Goal: Task Accomplishment & Management: Manage account settings

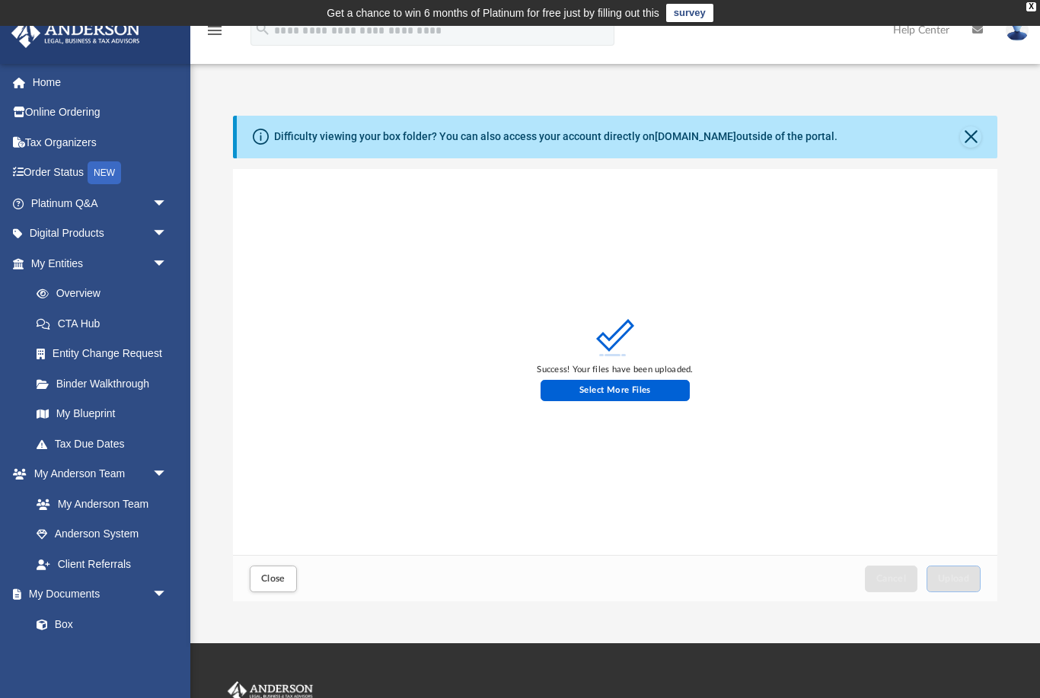
scroll to position [386, 765]
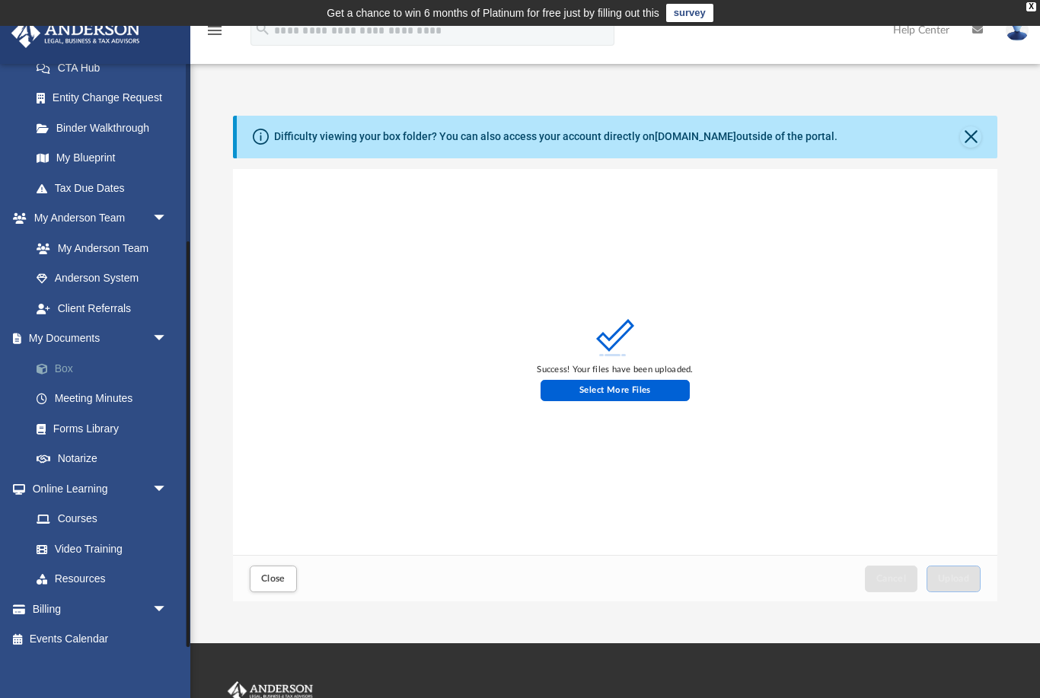
click at [91, 364] on link "Box" at bounding box center [105, 368] width 169 height 30
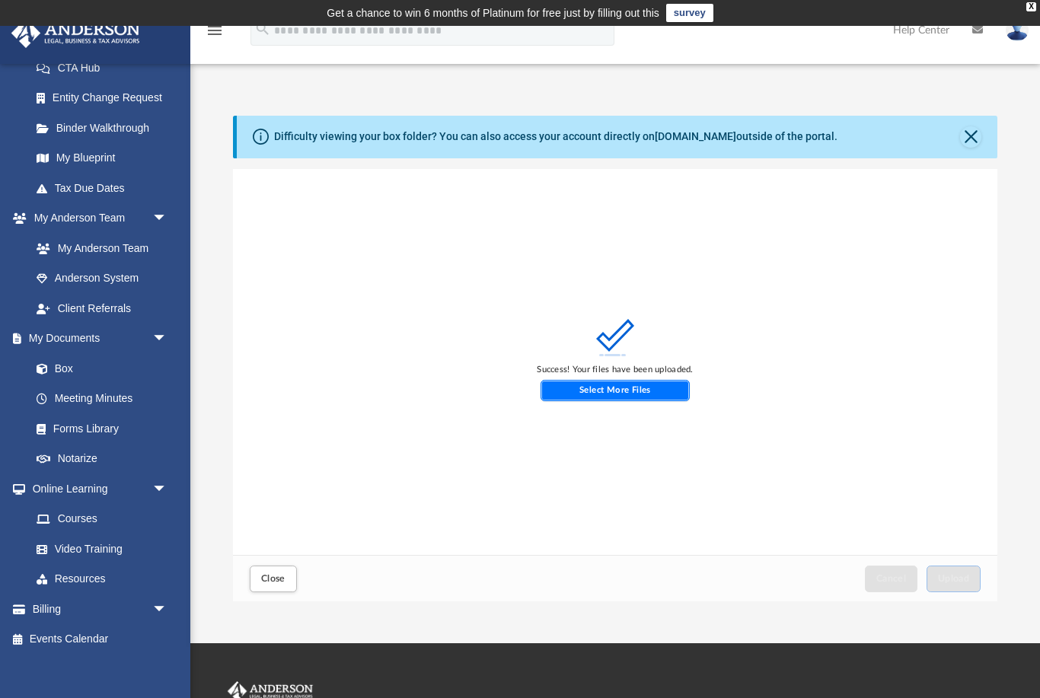
click at [597, 389] on label "Select More Files" at bounding box center [615, 390] width 150 height 21
click at [0, 0] on input "Select More Files" at bounding box center [0, 0] width 0 height 0
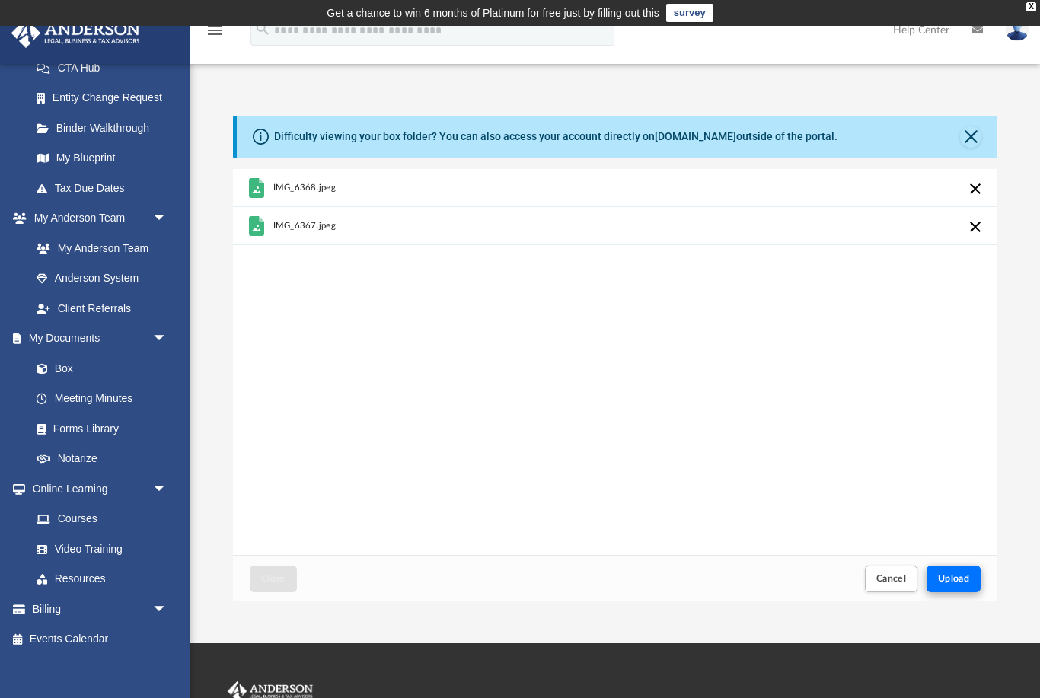
click at [954, 570] on button "Upload" at bounding box center [953, 579] width 55 height 27
click at [916, 586] on button "Cancel" at bounding box center [891, 579] width 53 height 27
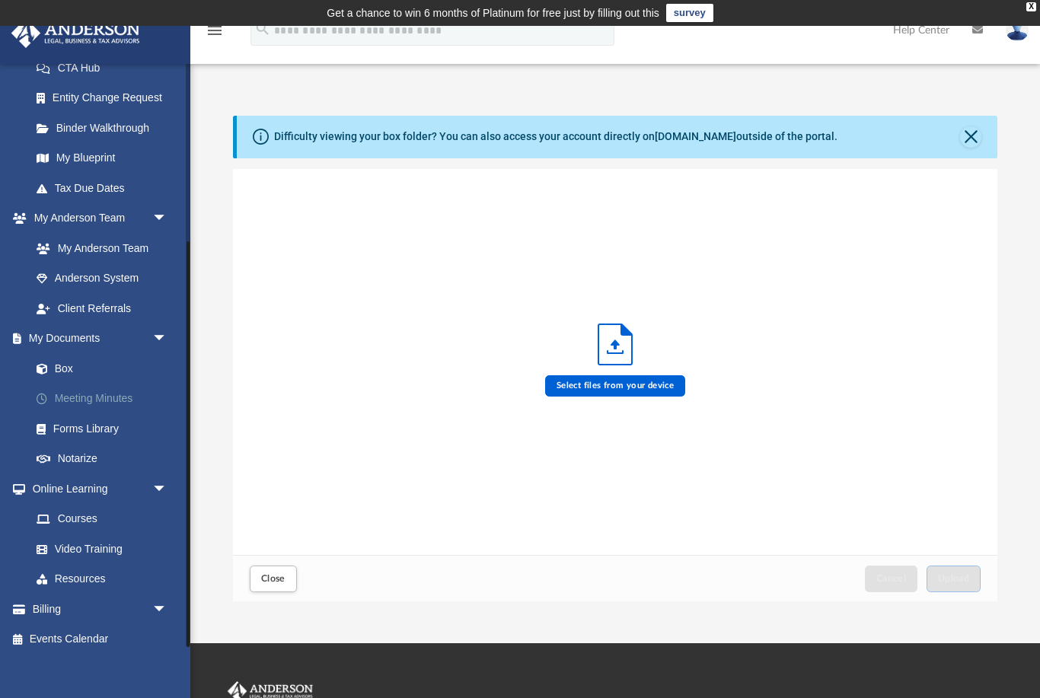
click at [94, 387] on link "Meeting Minutes" at bounding box center [105, 399] width 169 height 30
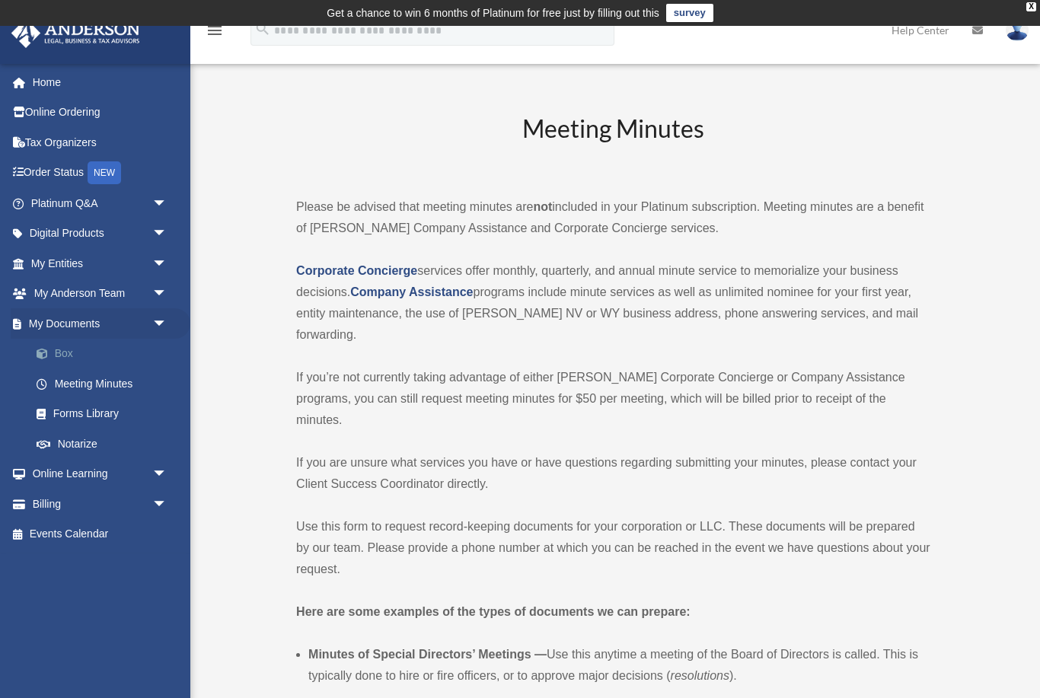
click at [68, 354] on link "Box" at bounding box center [105, 354] width 169 height 30
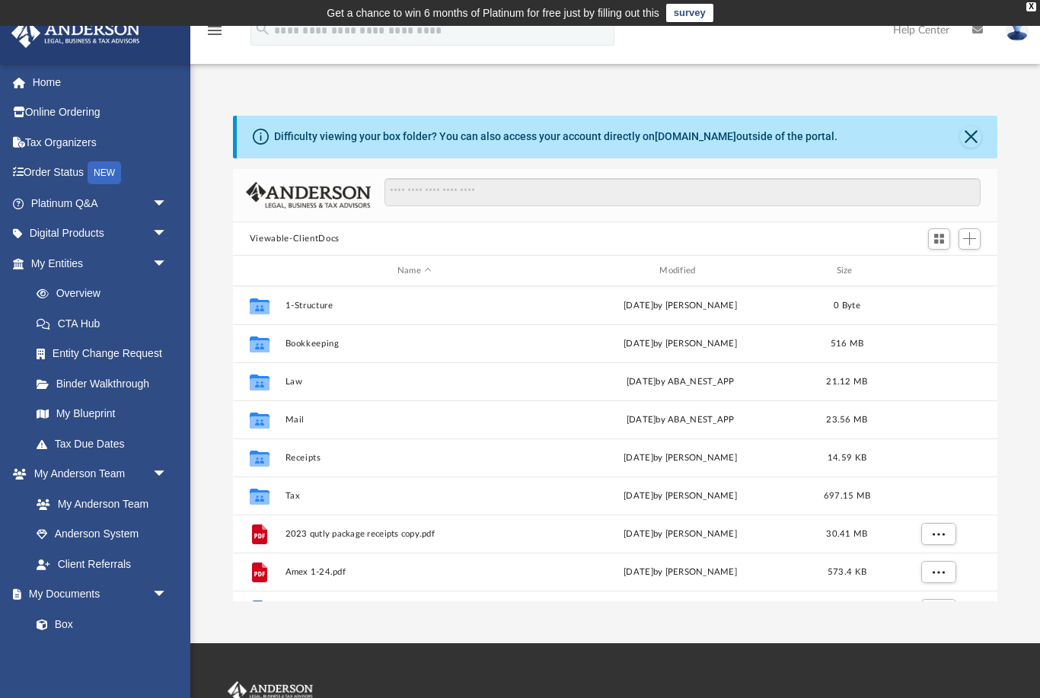
scroll to position [1, 1]
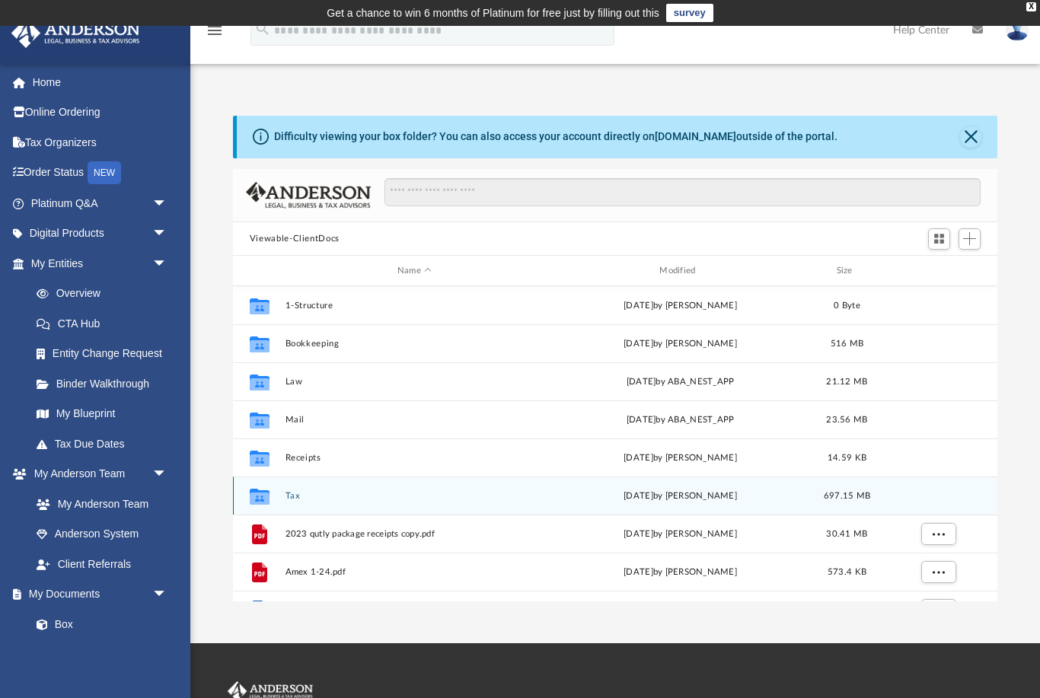
click at [313, 499] on button "Tax" at bounding box center [414, 496] width 259 height 10
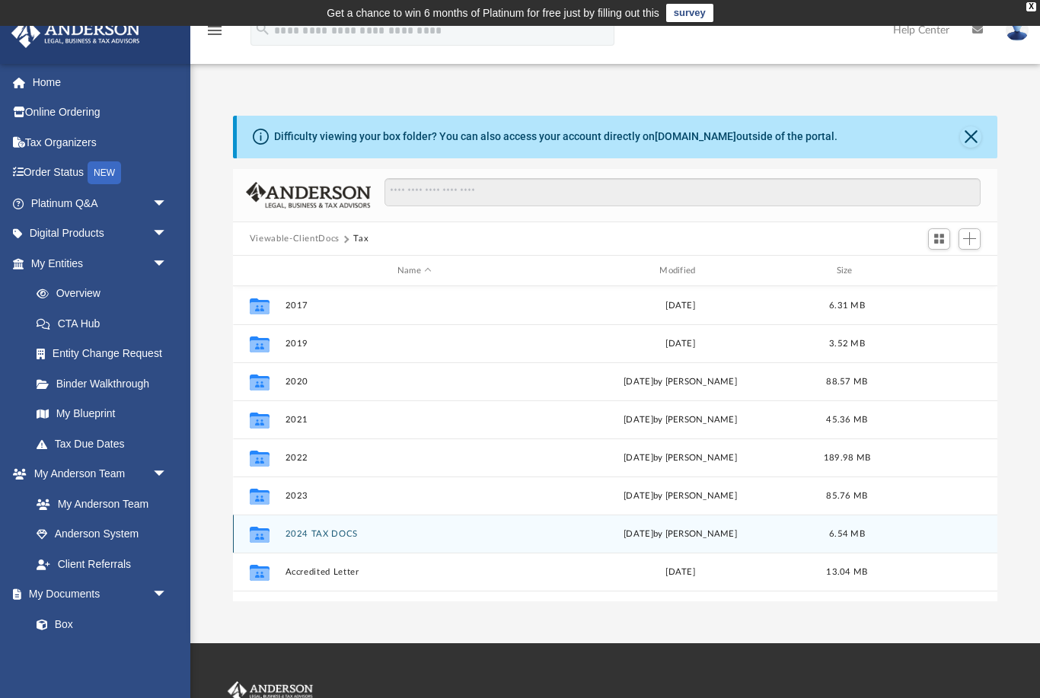
click at [346, 538] on button "2024 TAX DOCS" at bounding box center [414, 534] width 259 height 10
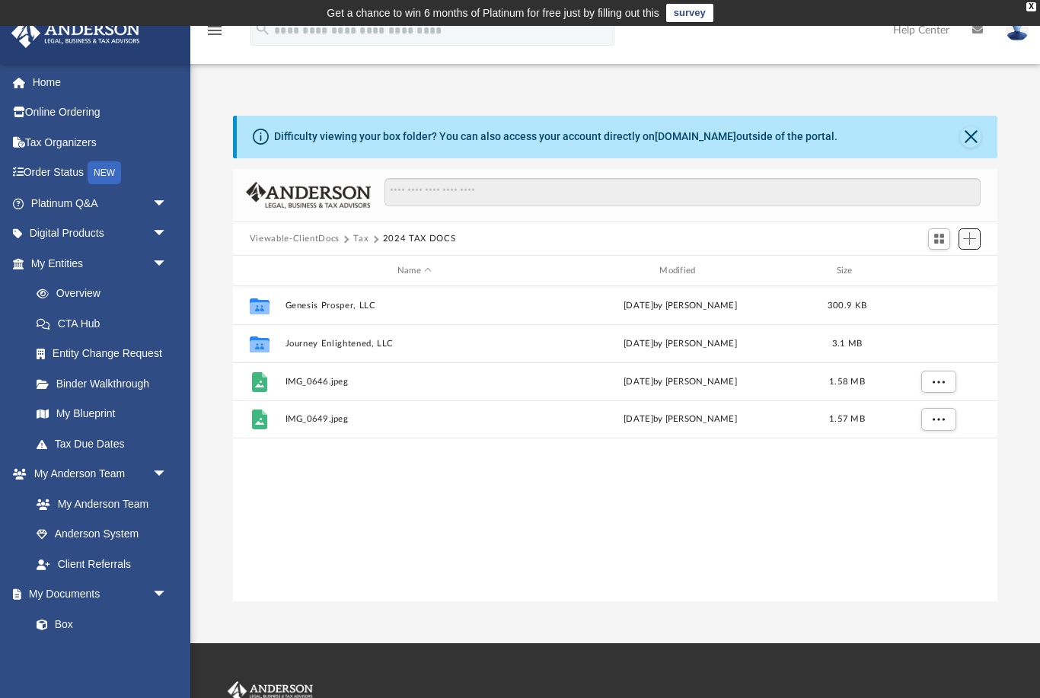
click at [974, 241] on span "Add" at bounding box center [969, 238] width 13 height 13
click at [946, 269] on li "Upload" at bounding box center [947, 269] width 49 height 16
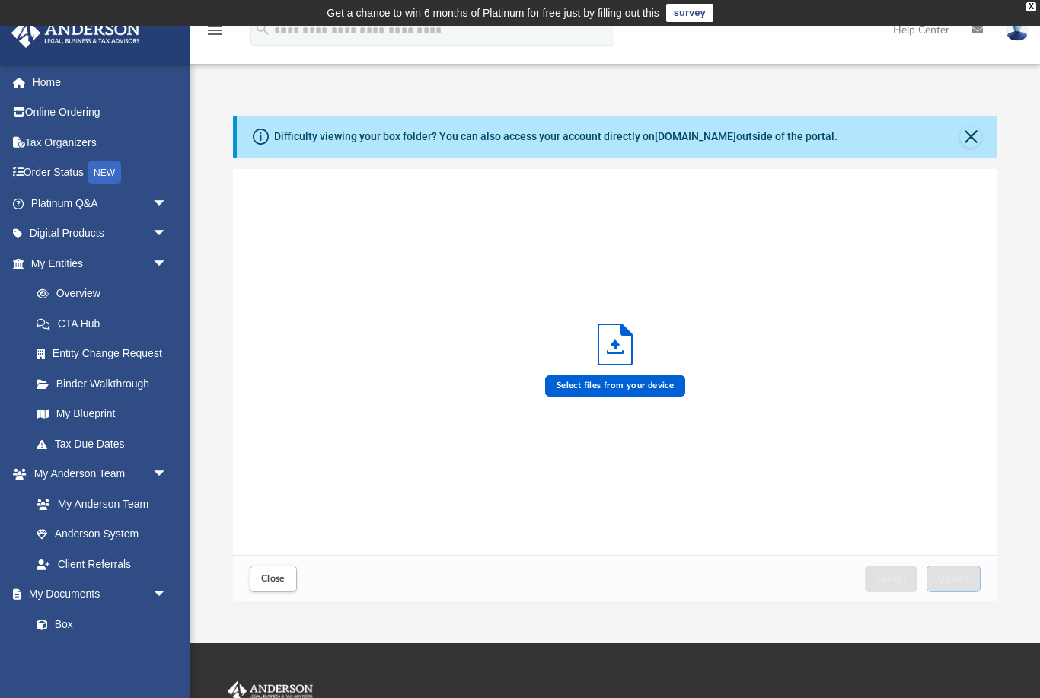
scroll to position [386, 765]
click at [610, 358] on icon "Upload" at bounding box center [614, 344] width 33 height 40
click at [642, 387] on label "Select files from your device" at bounding box center [615, 385] width 141 height 21
click at [0, 0] on input "Select files from your device" at bounding box center [0, 0] width 0 height 0
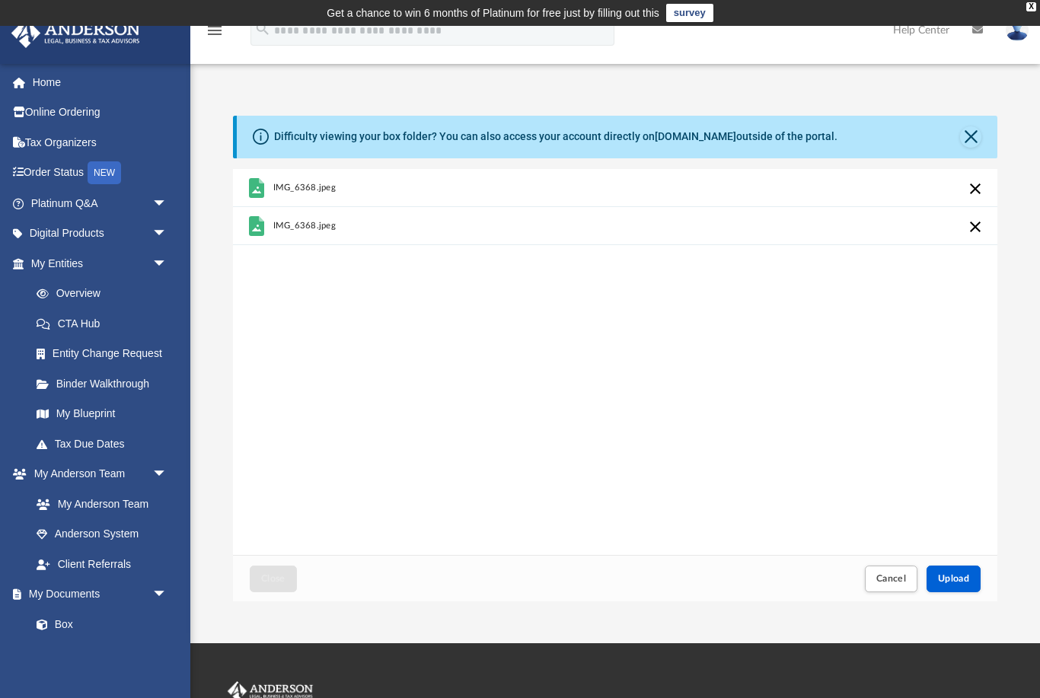
click at [973, 226] on button "Cancel this upload" at bounding box center [975, 227] width 18 height 18
click at [977, 193] on button "Cancel this upload" at bounding box center [975, 189] width 18 height 18
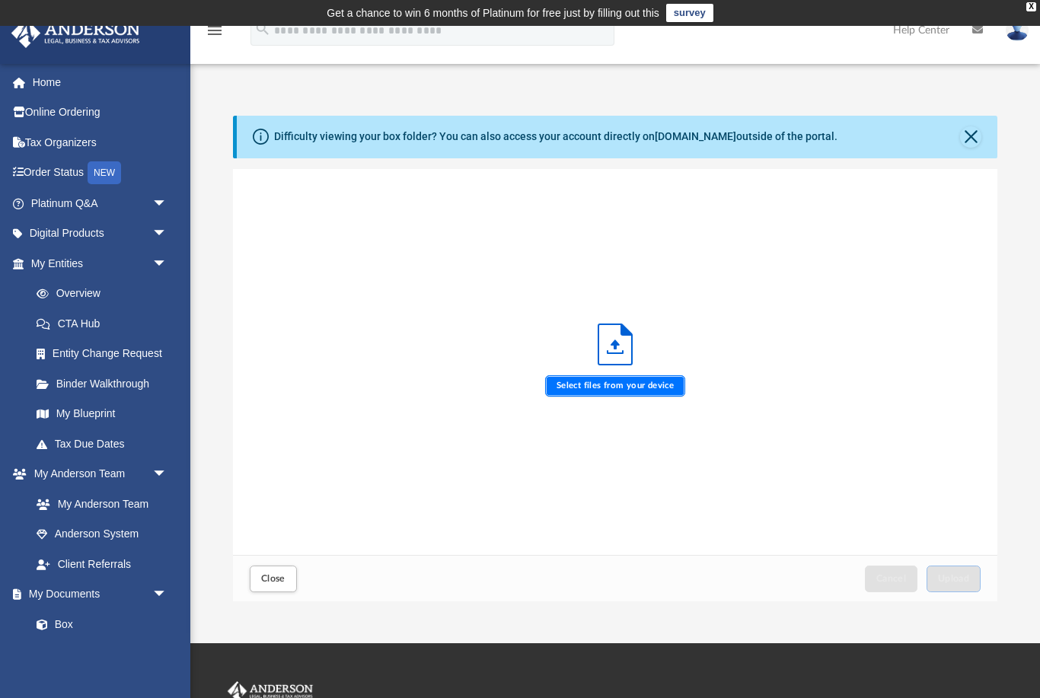
click at [661, 389] on label "Select files from your device" at bounding box center [615, 385] width 141 height 21
click at [0, 0] on input "Select files from your device" at bounding box center [0, 0] width 0 height 0
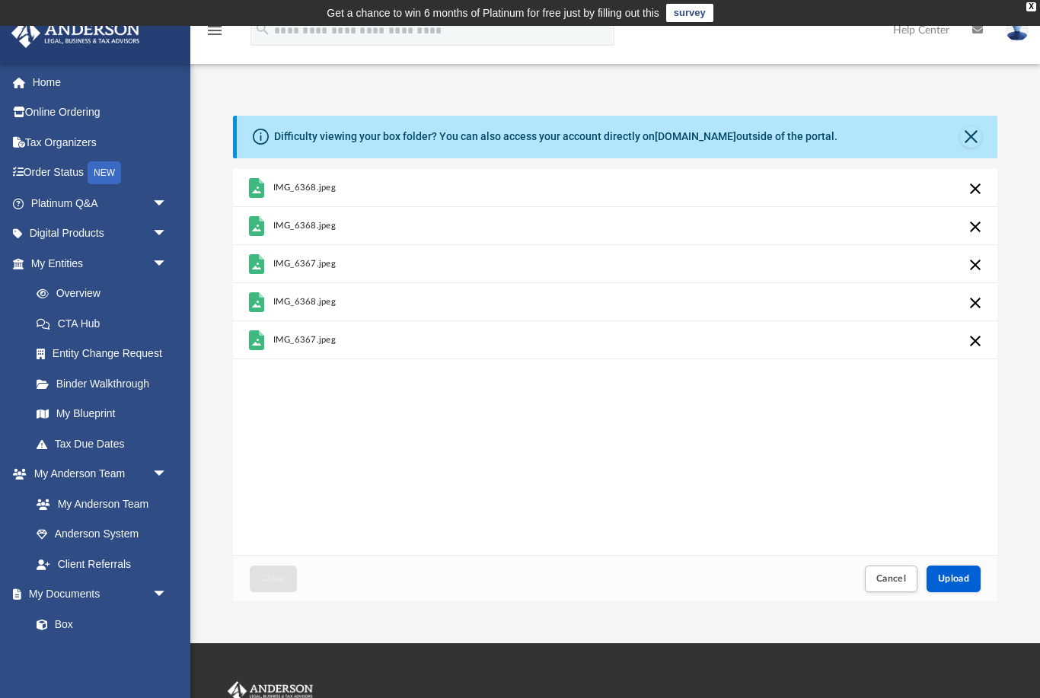
click at [975, 308] on button "Cancel this upload" at bounding box center [975, 303] width 18 height 18
click at [974, 305] on button "Cancel this upload" at bounding box center [975, 303] width 18 height 18
click at [973, 229] on button "Cancel this upload" at bounding box center [975, 227] width 18 height 18
click at [967, 578] on span "Upload" at bounding box center [954, 578] width 32 height 9
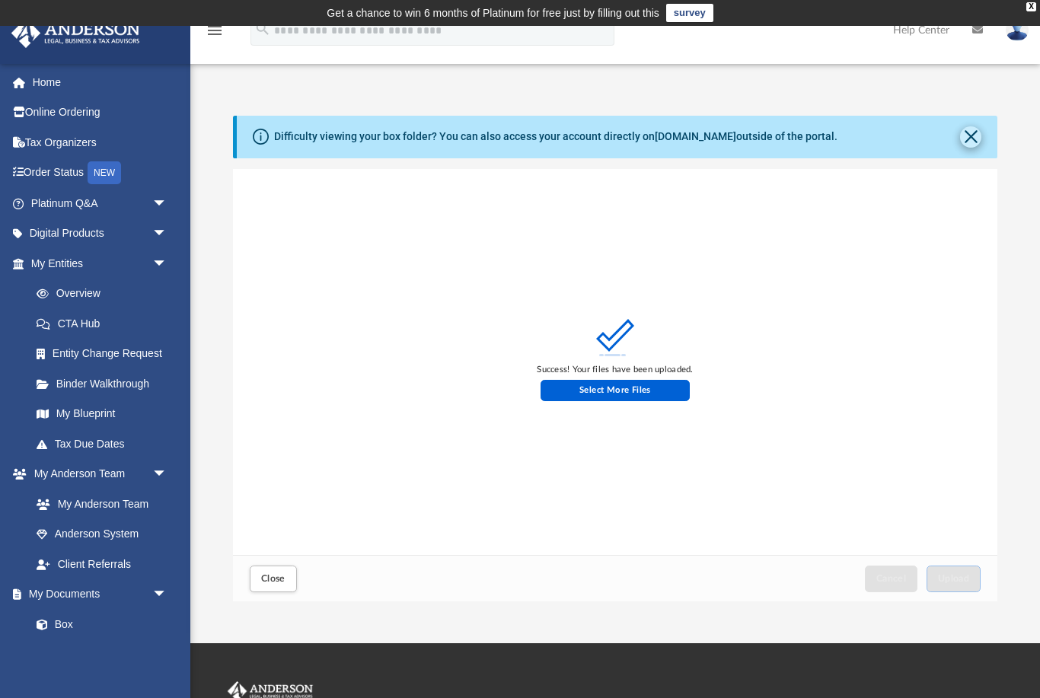
click at [970, 133] on button "Close" at bounding box center [970, 136] width 21 height 21
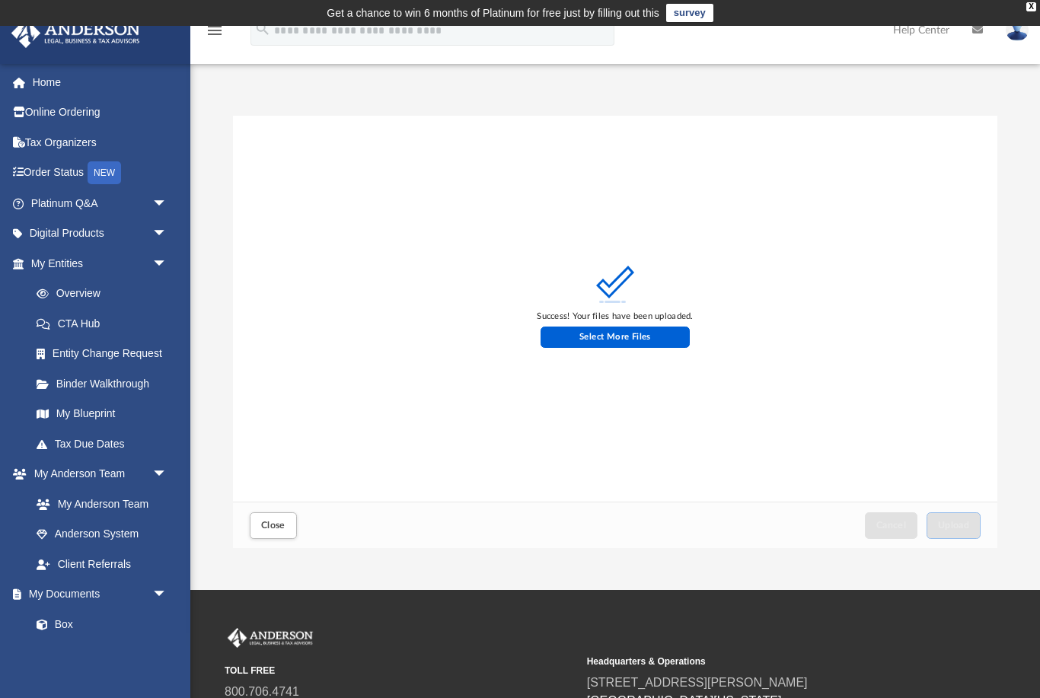
scroll to position [1, 1]
